Goal: Navigation & Orientation: Go to known website

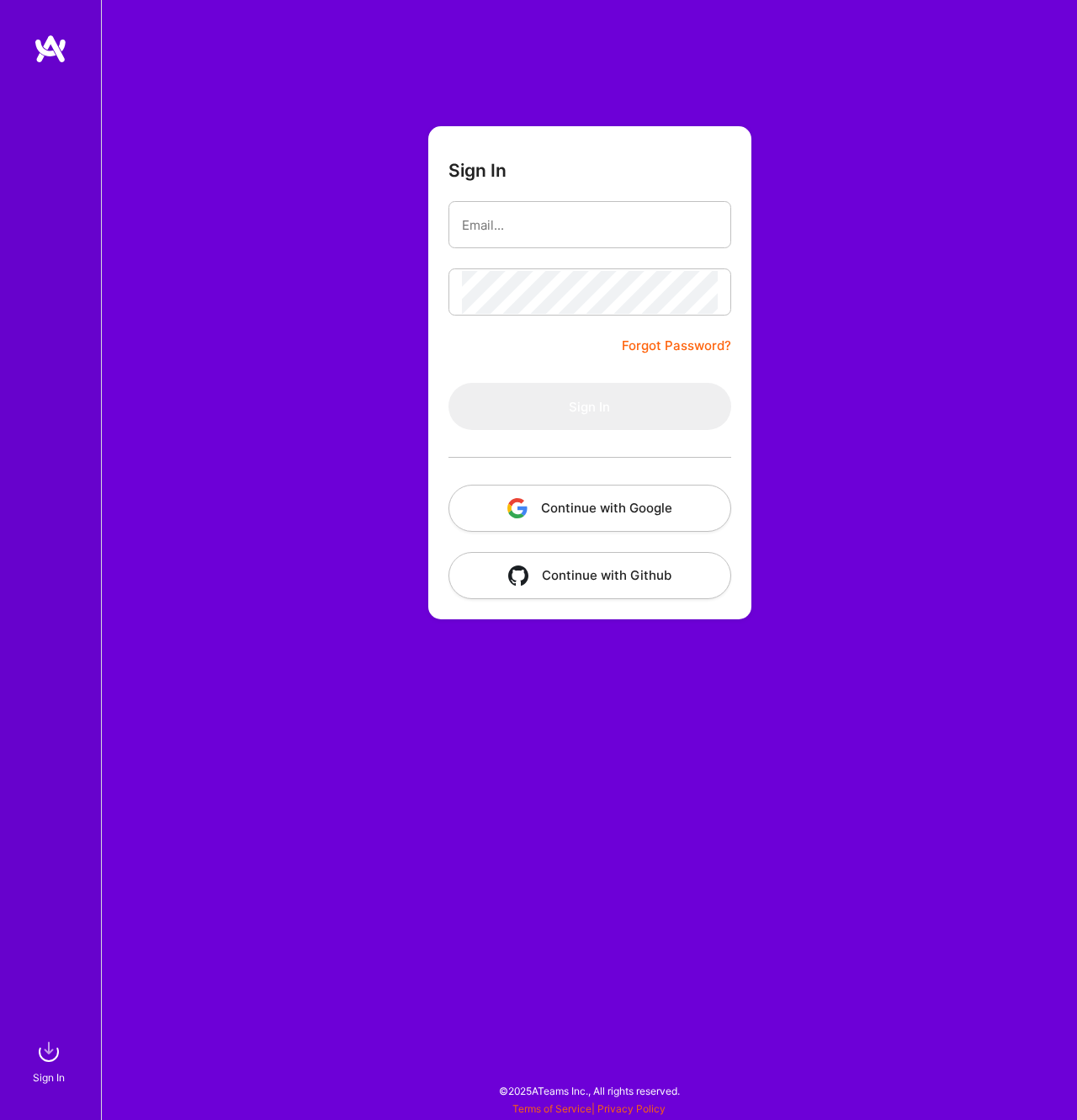
click at [723, 234] on div at bounding box center [589, 225] width 283 height 47
click at [0, 1112] on com-1password-button at bounding box center [0, 1112] width 0 height 0
type input "[EMAIL_ADDRESS][PERSON_NAME][DOMAIN_NAME]"
